Goal: Obtain resource: Obtain resource

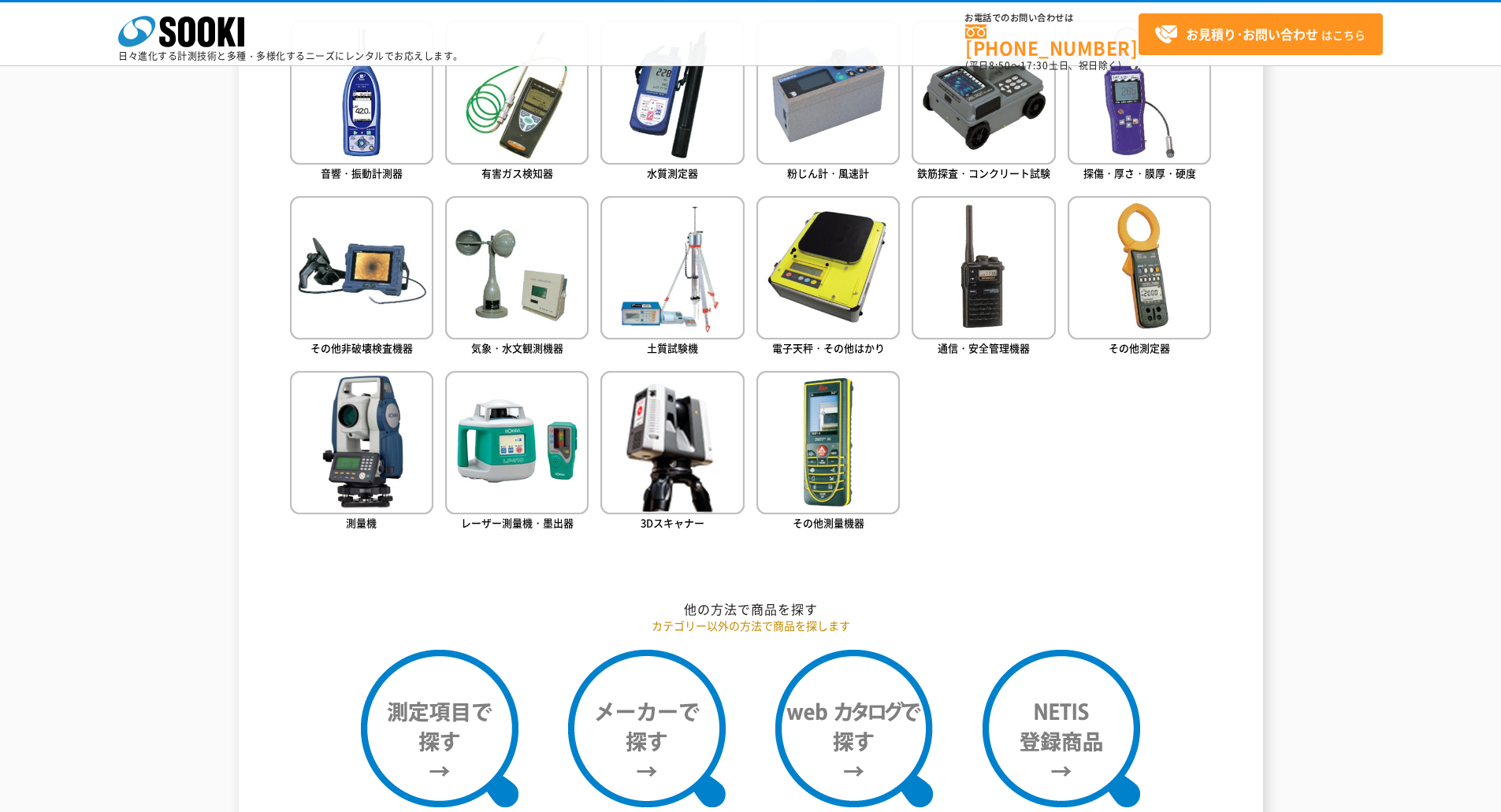
scroll to position [709, 0]
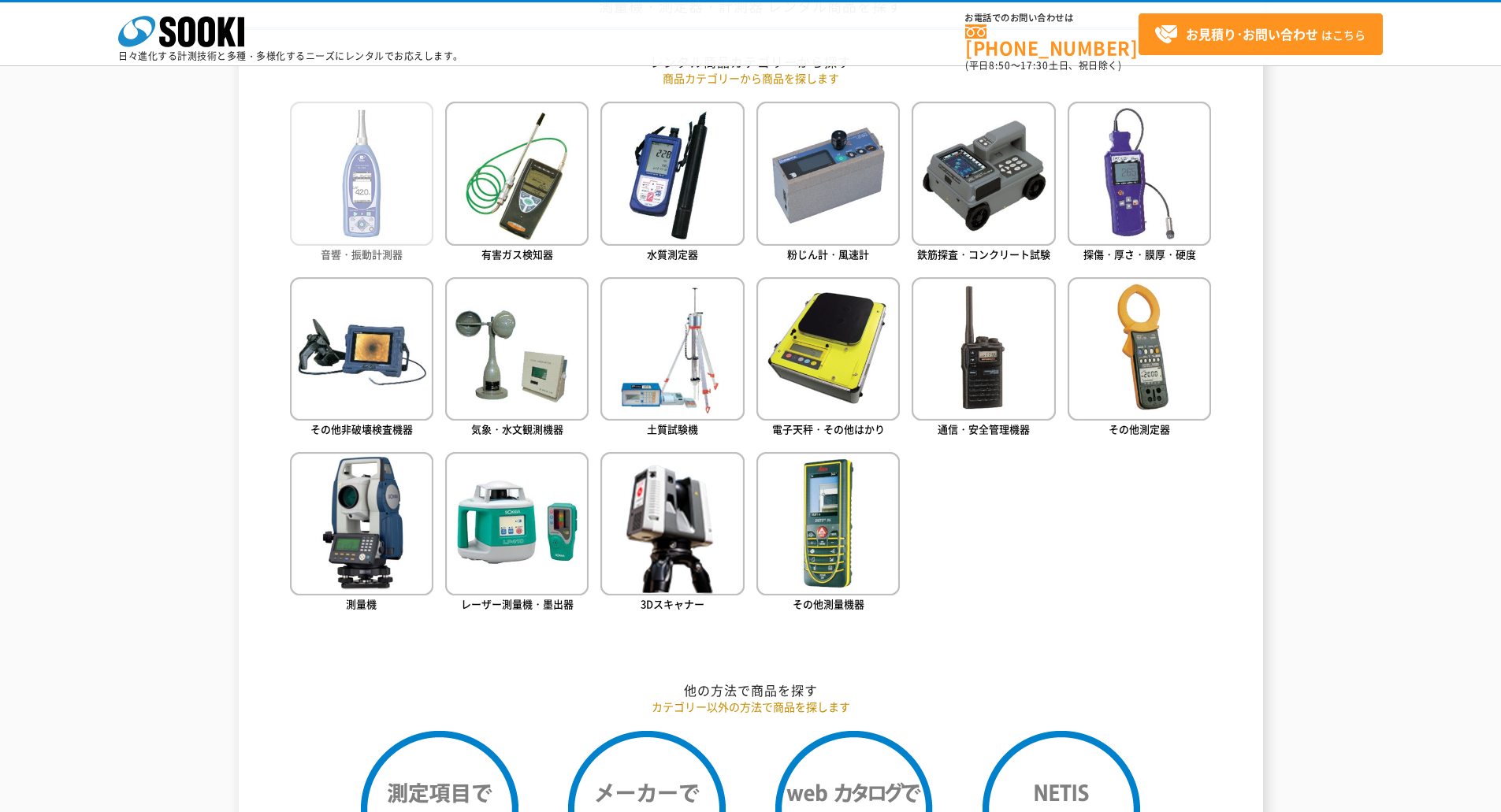
click at [381, 189] on img at bounding box center [362, 173] width 144 height 144
click at [491, 390] on img at bounding box center [517, 350] width 144 height 144
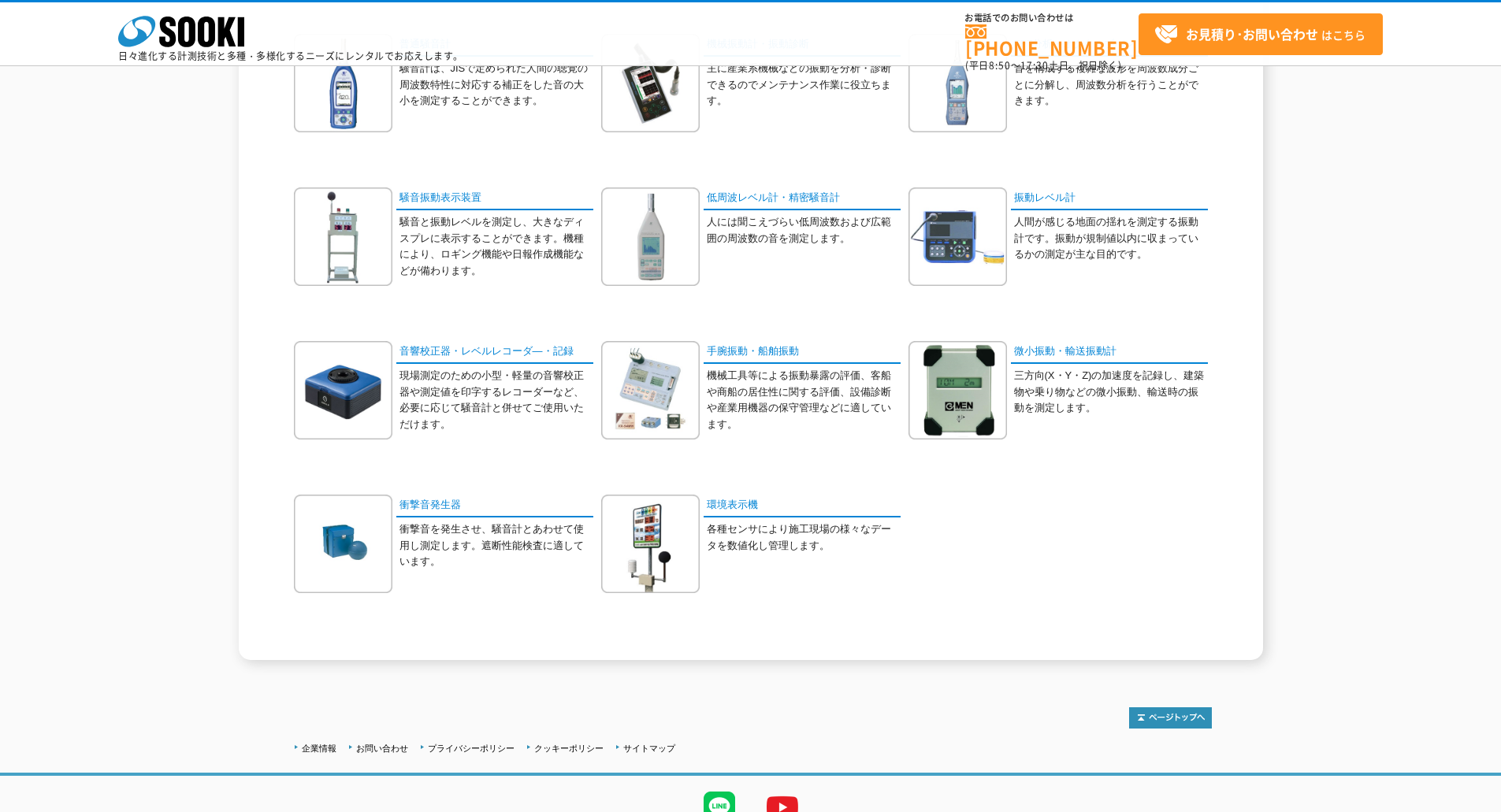
scroll to position [237, 0]
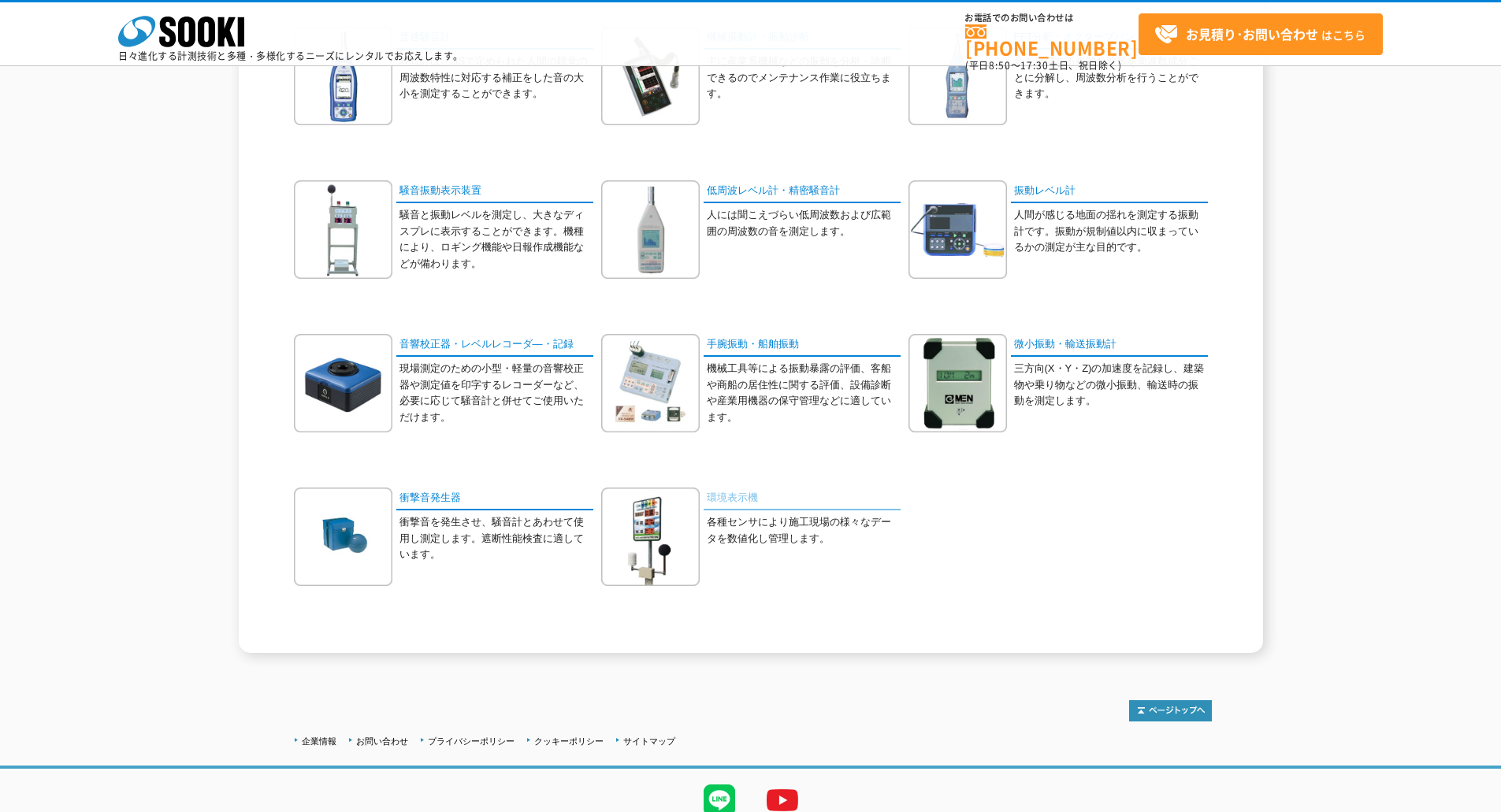
click at [722, 499] on link "環境表示機" at bounding box center [803, 499] width 197 height 23
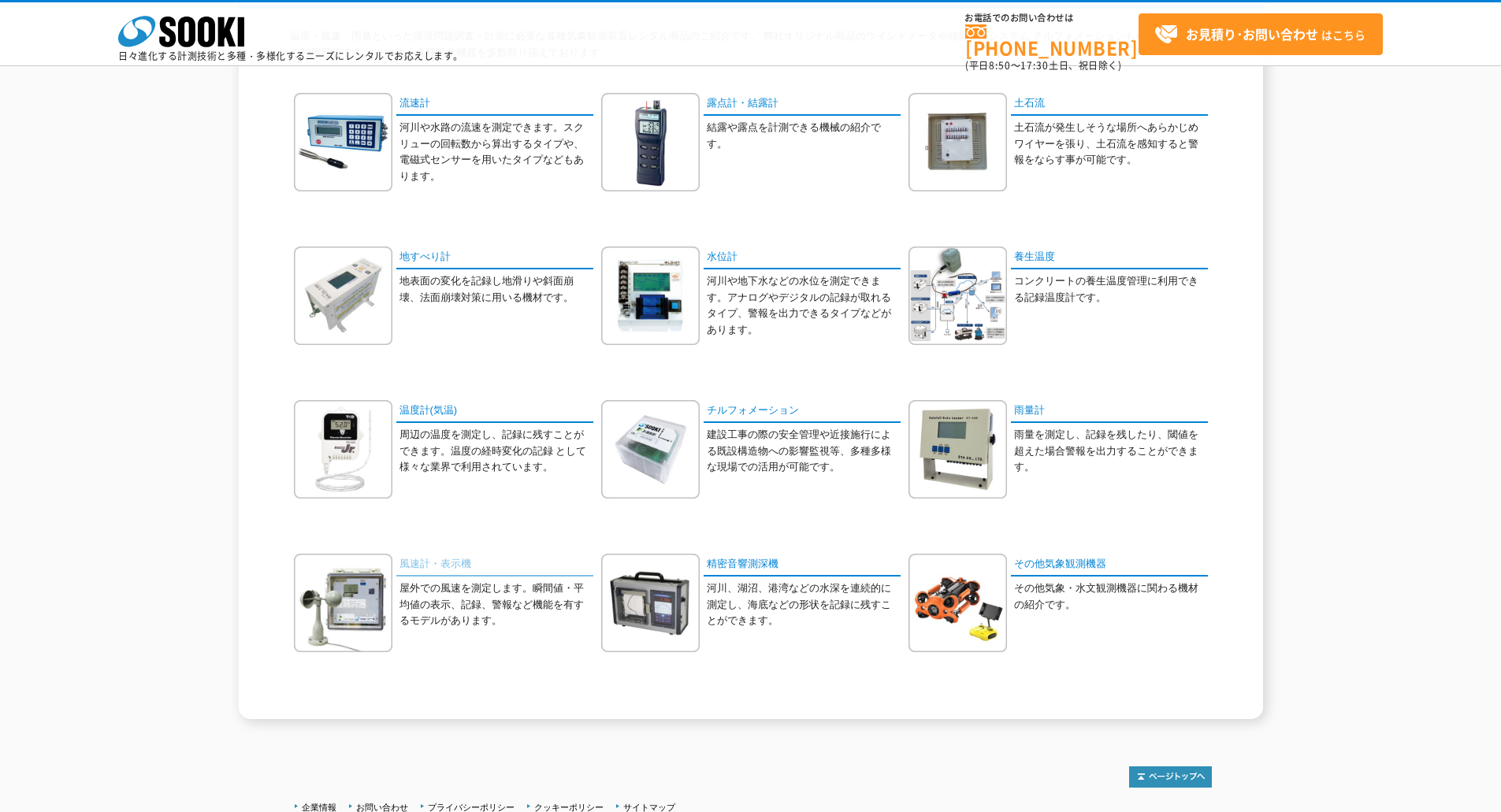
scroll to position [302, 0]
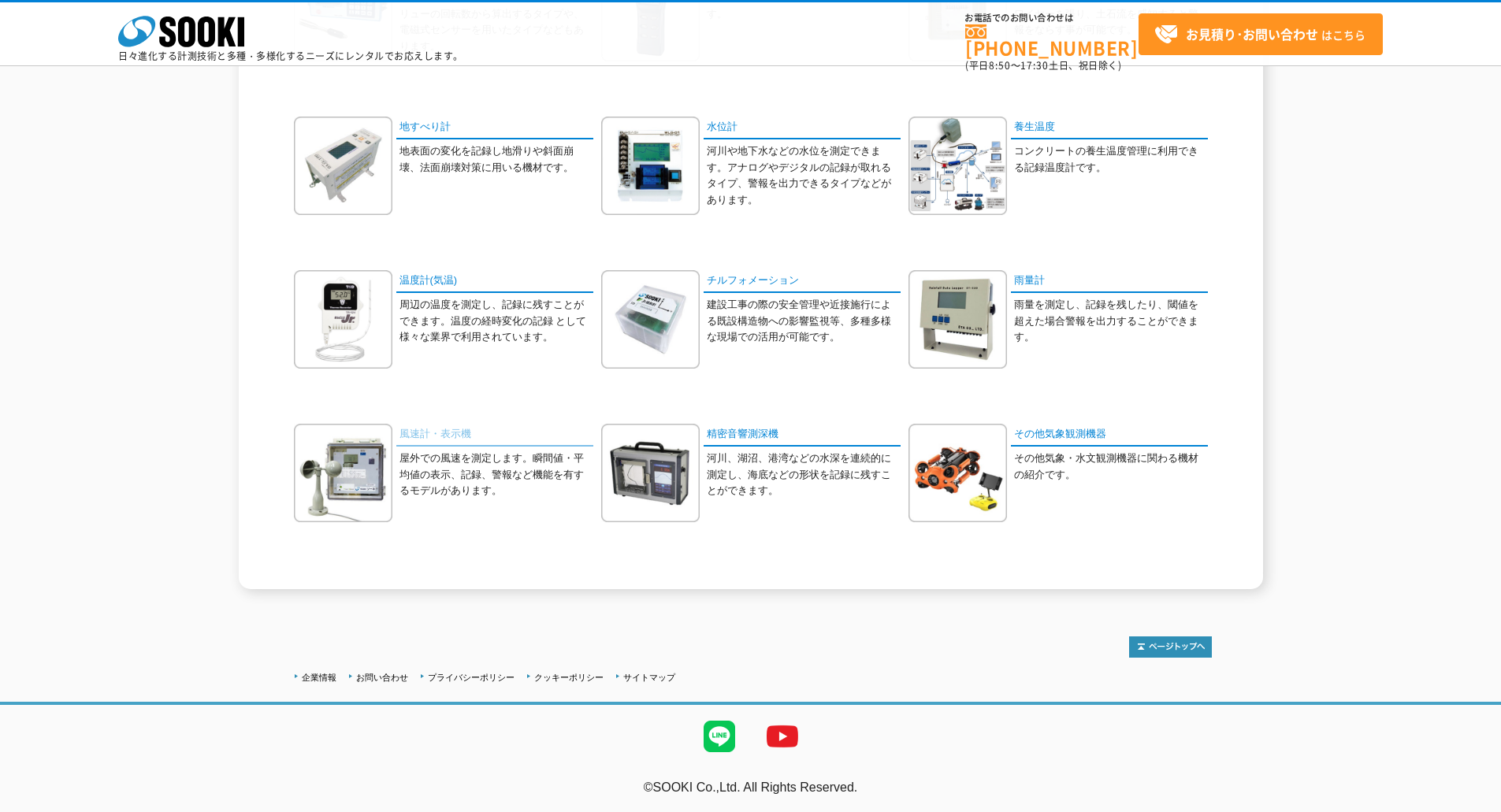
click at [404, 431] on link "風速計・表示機" at bounding box center [495, 436] width 197 height 23
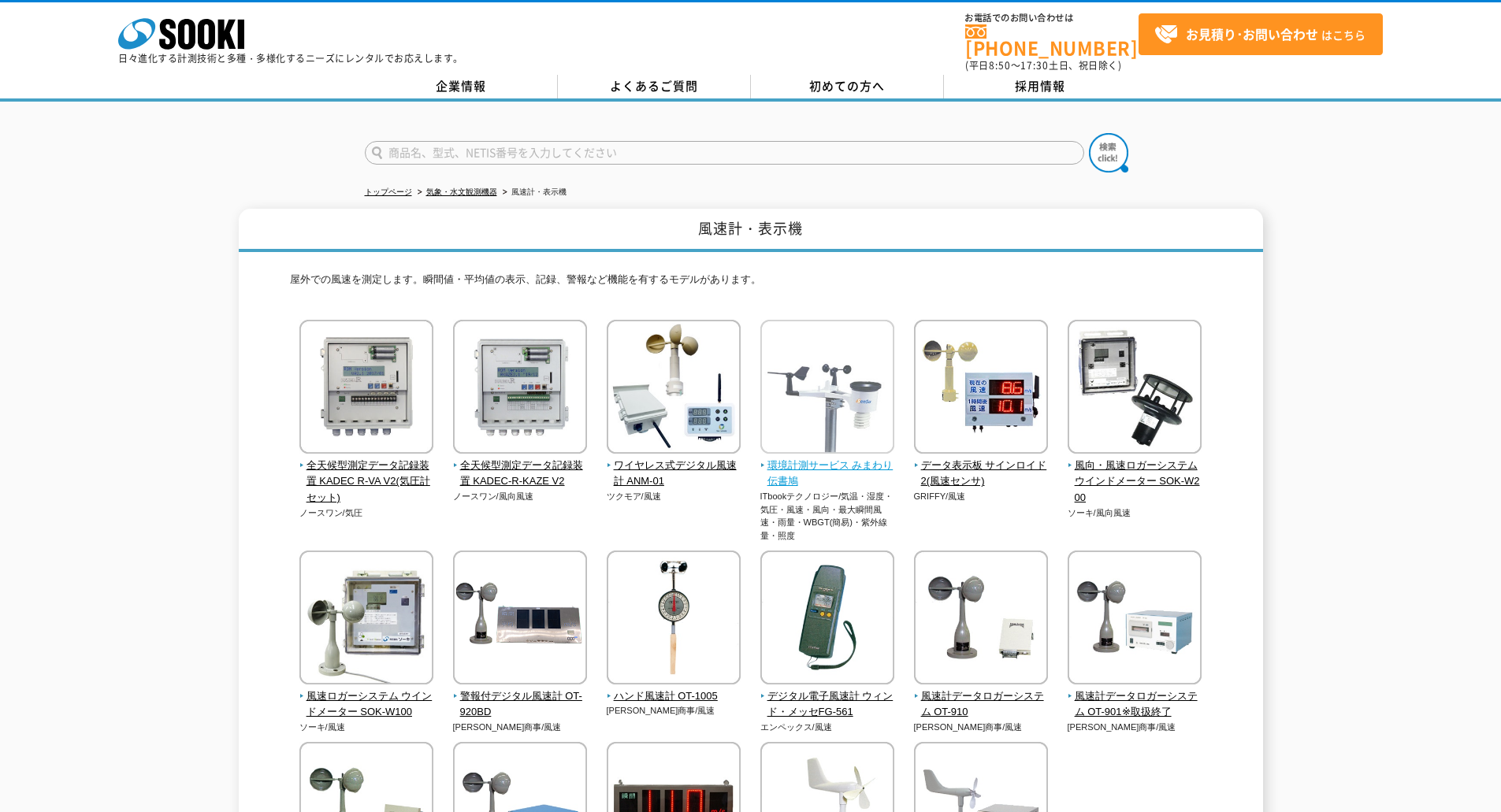
click at [801, 458] on span "環境計測サービス みまわり伝書鳩" at bounding box center [828, 474] width 135 height 34
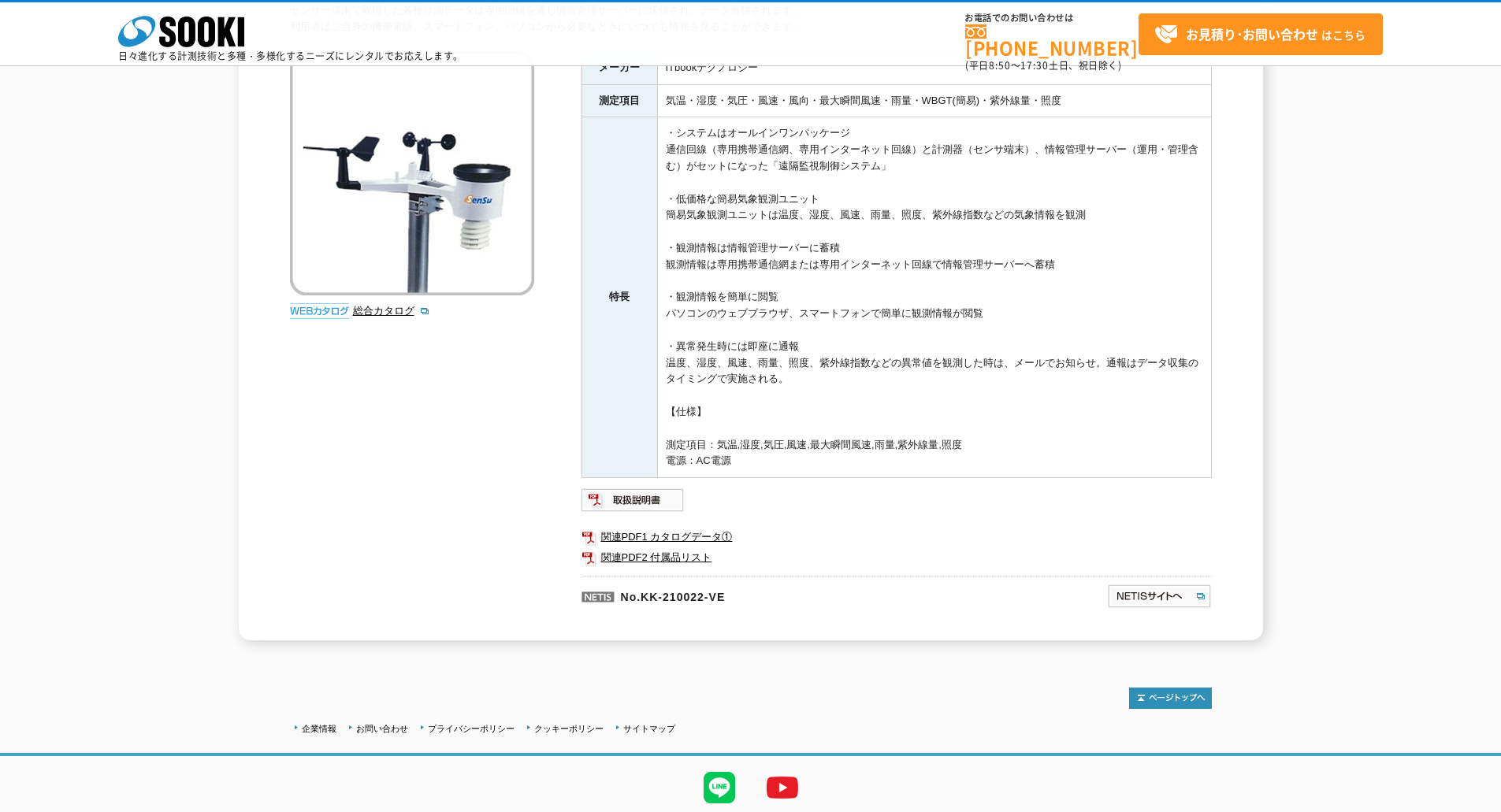
scroll to position [175, 0]
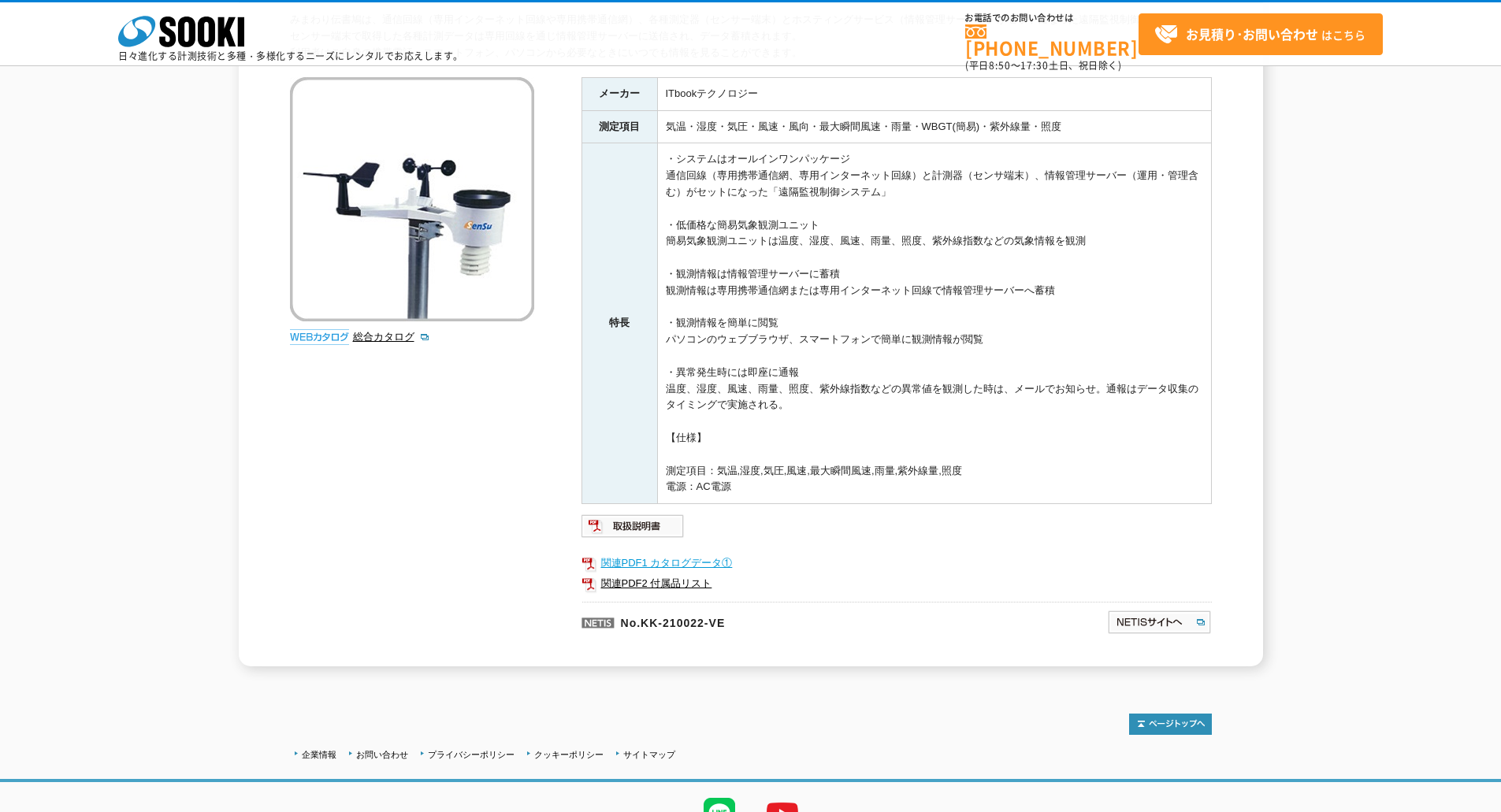
click at [620, 563] on link "関連PDF1 カタログデータ①" at bounding box center [897, 563] width 630 height 20
